Goal: Information Seeking & Learning: Learn about a topic

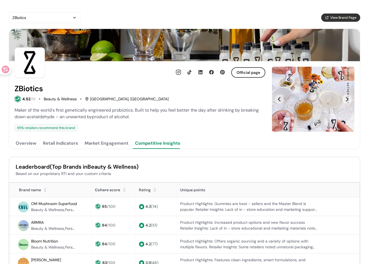
scroll to position [110, 0]
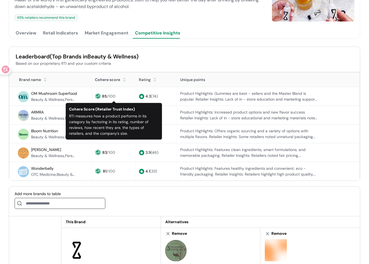
click at [34, 59] on span "Leaderboard" at bounding box center [33, 56] width 34 height 7
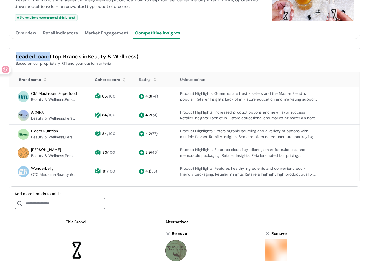
copy span "Leaderboard"
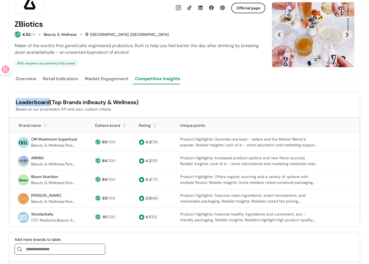
scroll to position [55, 0]
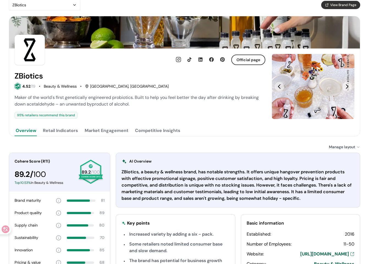
scroll to position [55, 0]
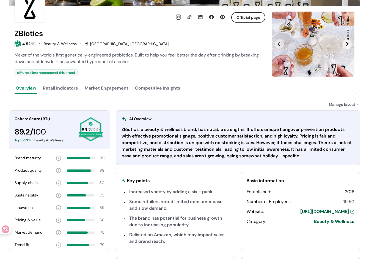
click at [171, 83] on button "Competitive Insights" at bounding box center [158, 88] width 48 height 11
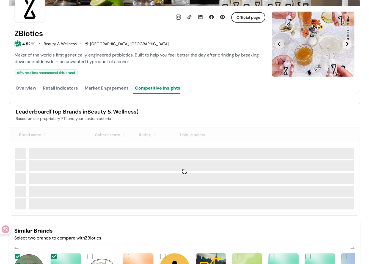
click at [39, 88] on div "Overview Retail Indicators Market Engagement Competitive Insights" at bounding box center [140, 88] width 251 height 11
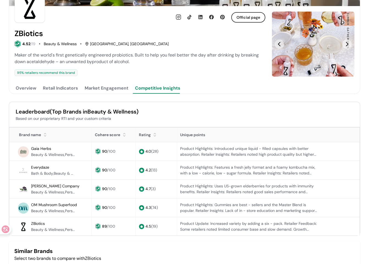
click at [34, 90] on button "Overview" at bounding box center [26, 88] width 23 height 11
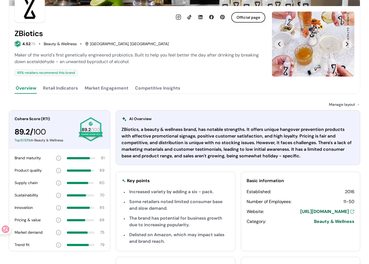
click at [146, 86] on button "Competitive Insights" at bounding box center [158, 88] width 48 height 11
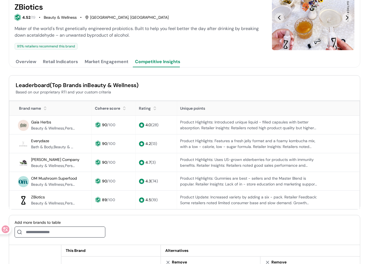
scroll to position [83, 0]
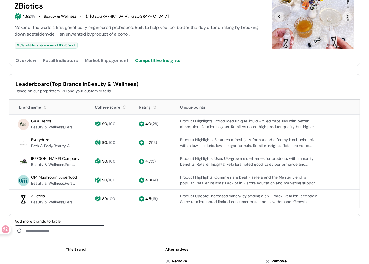
click at [41, 120] on span "Gaia Herbs" at bounding box center [41, 120] width 20 height 5
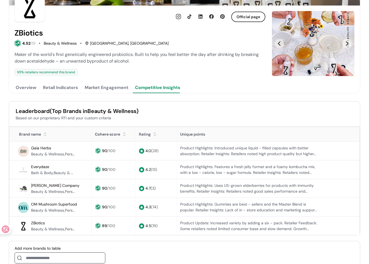
scroll to position [55, 0]
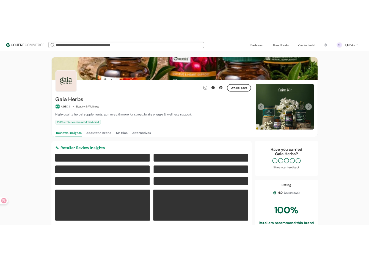
scroll to position [55, 0]
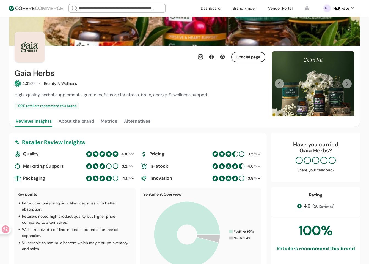
scroll to position [28, 0]
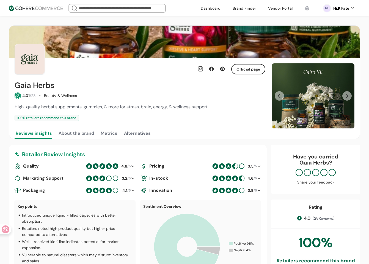
click at [64, 130] on button "About the brand" at bounding box center [77, 133] width 38 height 11
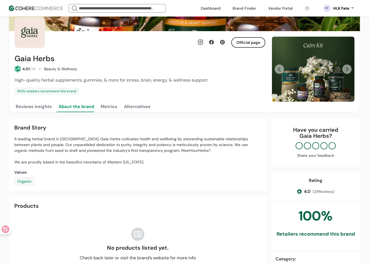
scroll to position [28, 0]
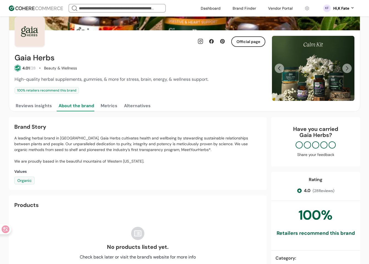
click at [111, 106] on button "Metrics" at bounding box center [109, 105] width 19 height 11
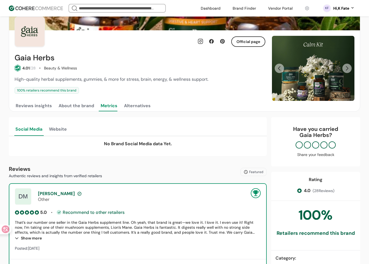
click at [147, 104] on button "Alternatives" at bounding box center [137, 105] width 29 height 11
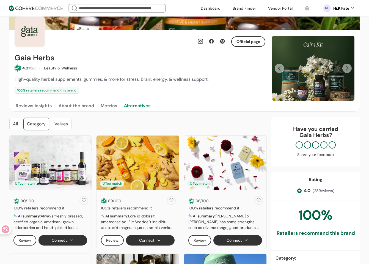
click at [31, 106] on button "Reviews insights" at bounding box center [34, 105] width 39 height 11
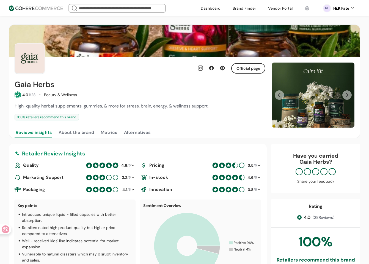
scroll to position [0, 0]
